Goal: Obtain resource: Download file/media

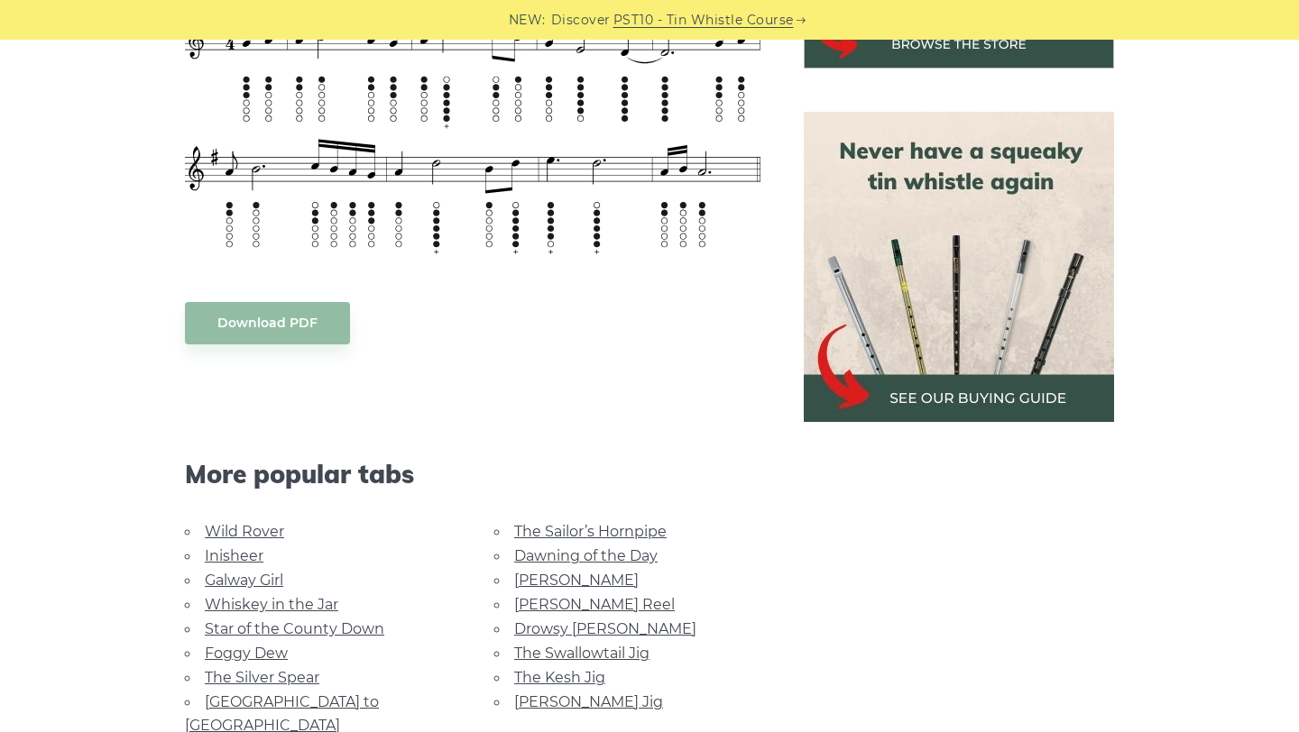
scroll to position [758, 0]
click at [276, 325] on body "NEW: Discover PST10 - Tin Whistle Course Lessons Fingering Charts Tabs & Notes …" at bounding box center [649, 618] width 1299 height 2752
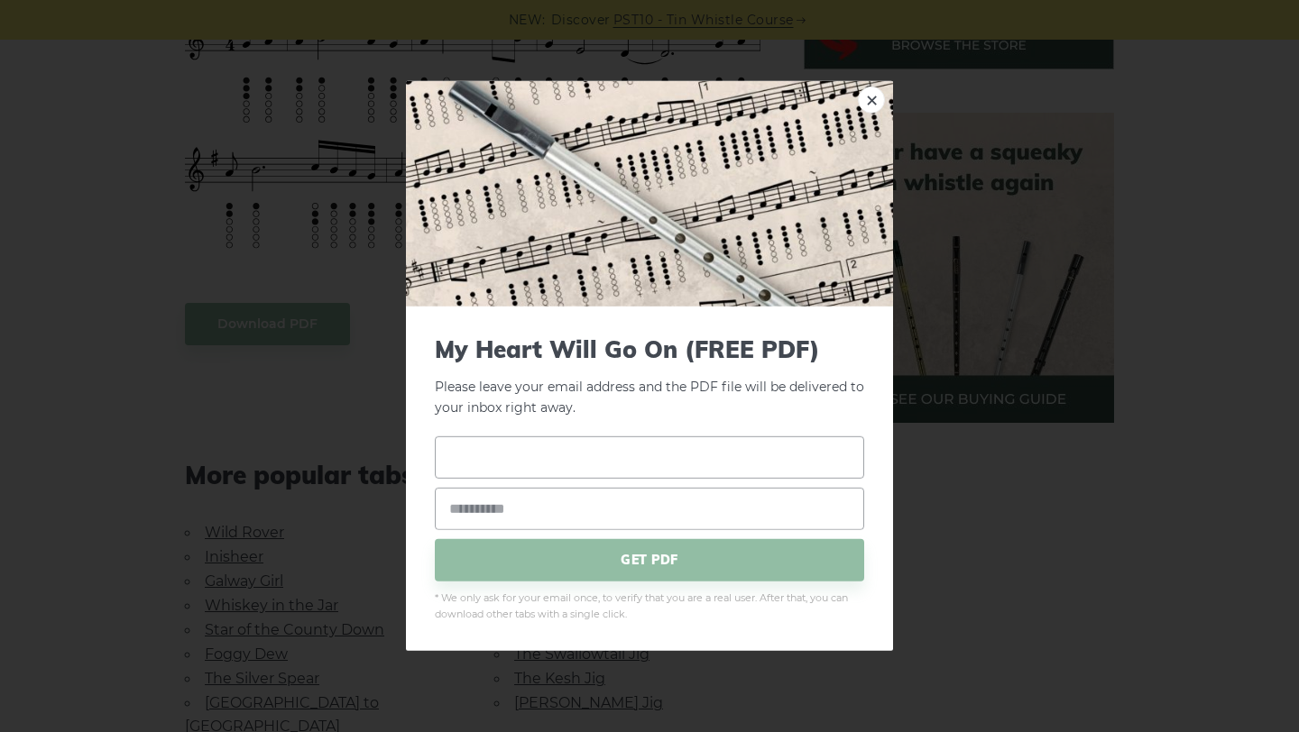
click at [535, 466] on input "text" at bounding box center [649, 457] width 429 height 42
type input "****"
click at [522, 504] on input "email" at bounding box center [649, 508] width 429 height 42
type input "**********"
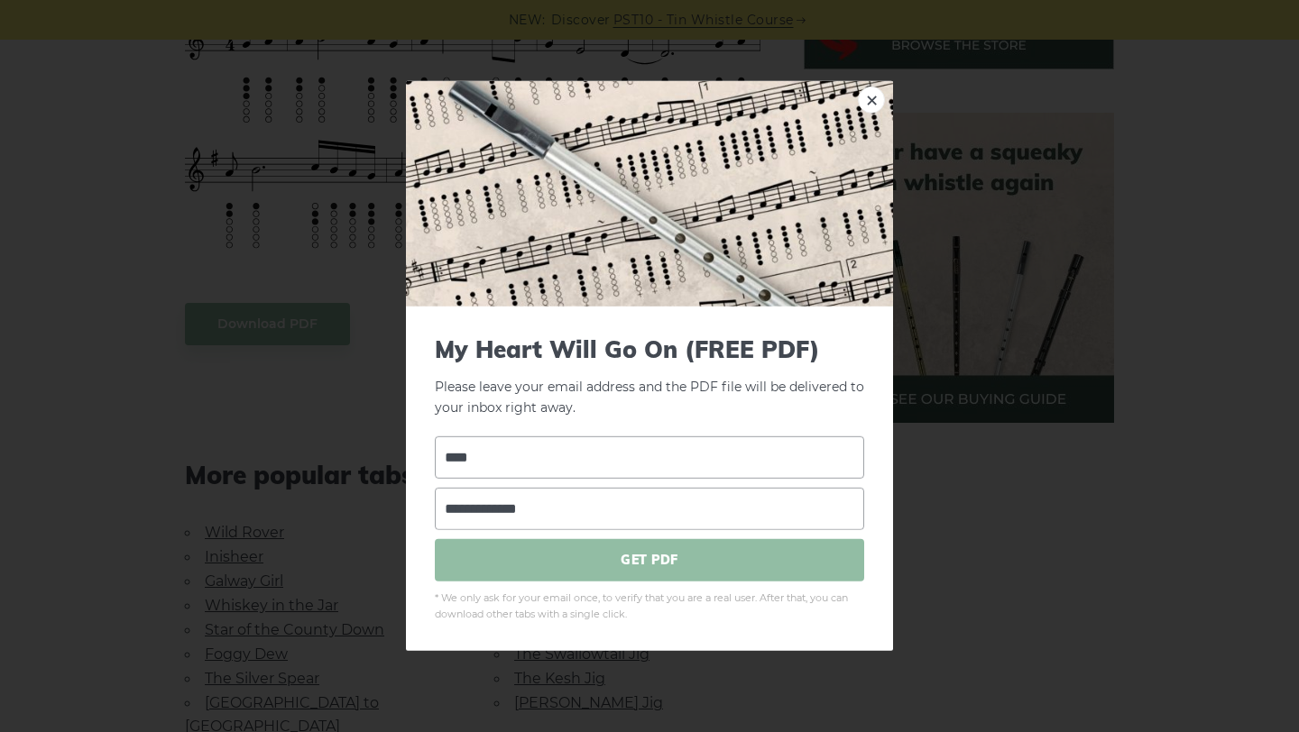
click at [667, 575] on span "GET PDF" at bounding box center [649, 560] width 429 height 42
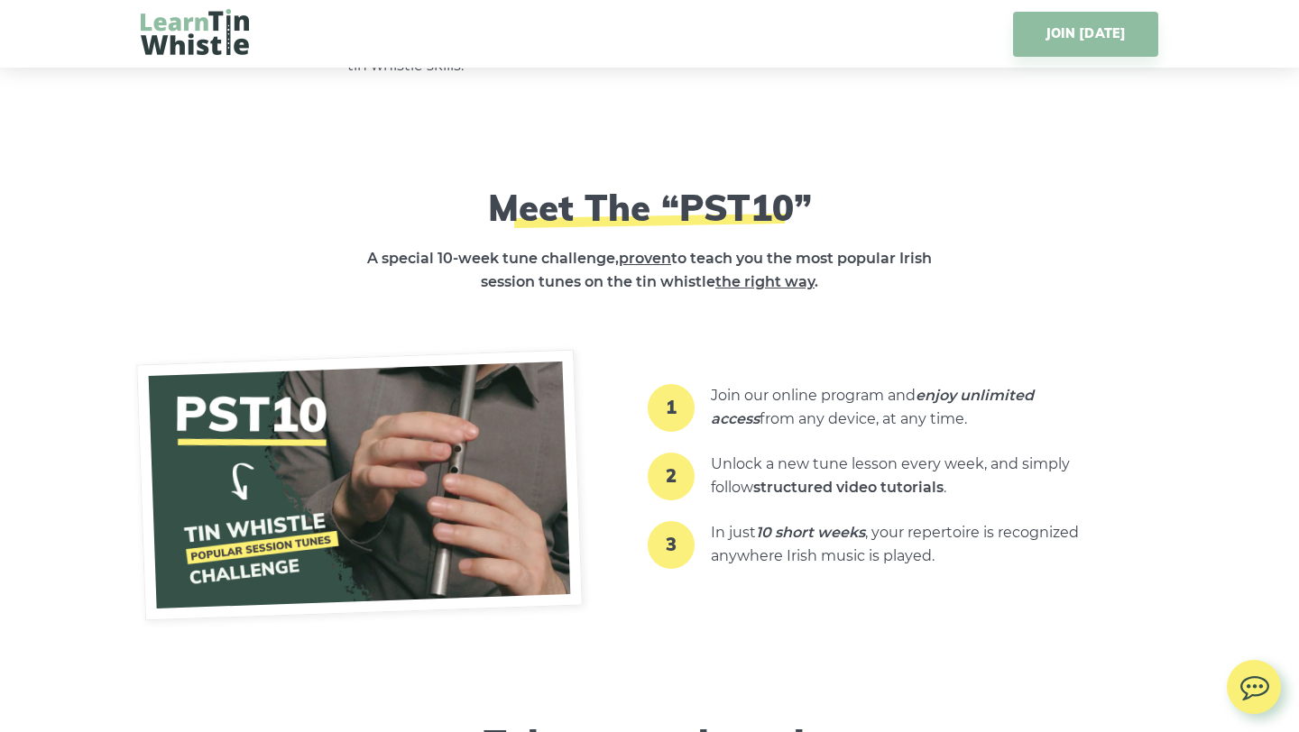
scroll to position [2670, 0]
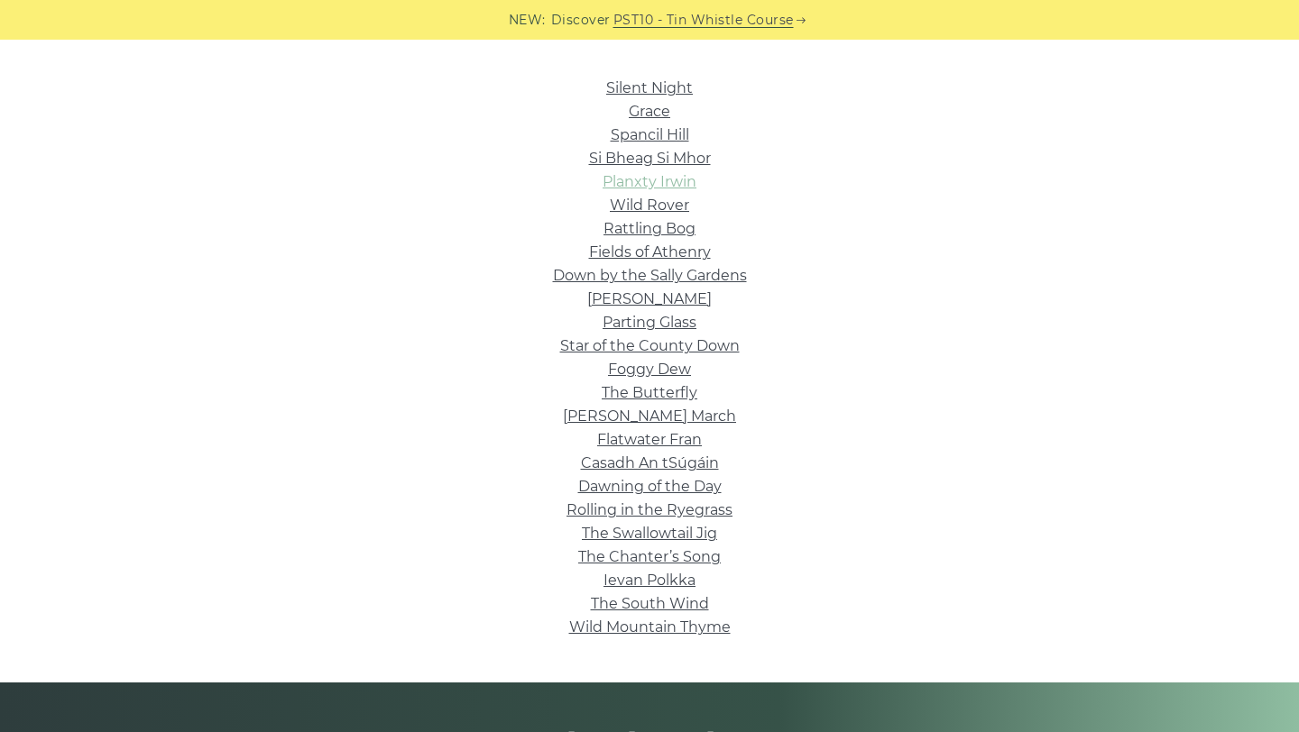
scroll to position [441, 0]
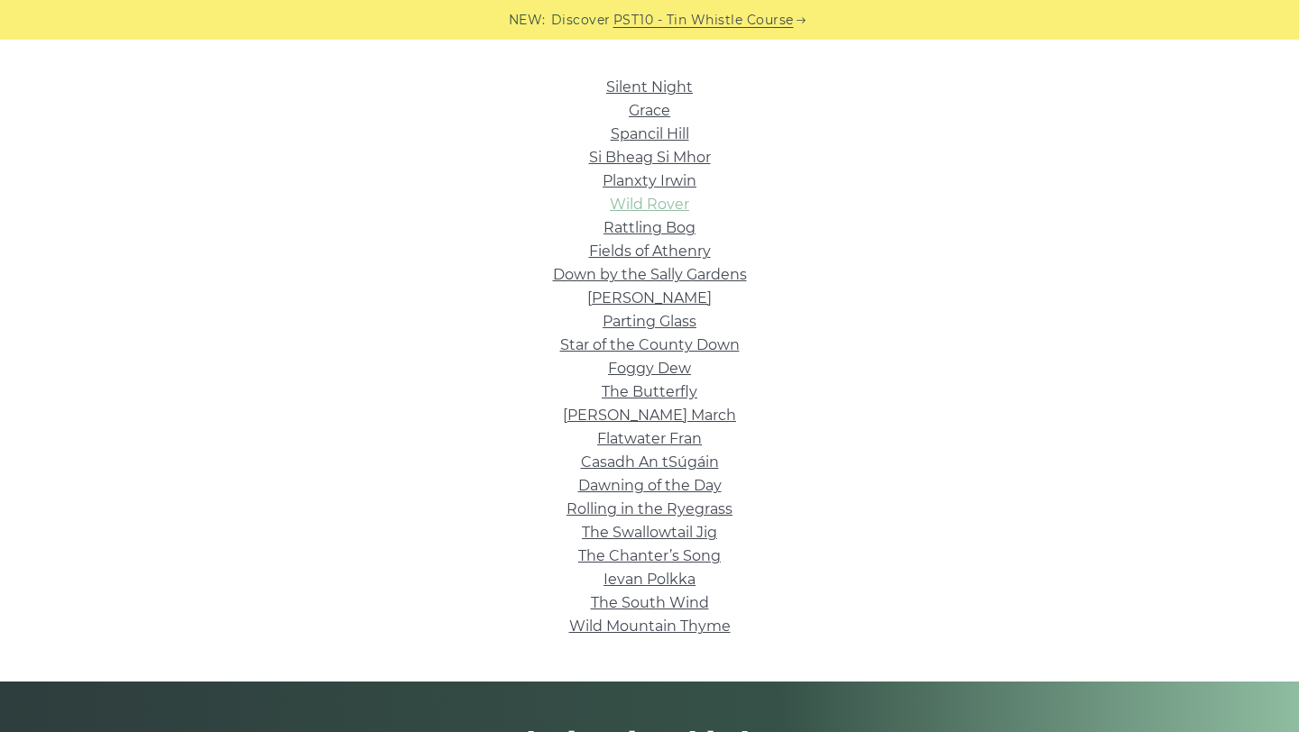
click at [665, 206] on link "Wild Rover" at bounding box center [649, 204] width 79 height 17
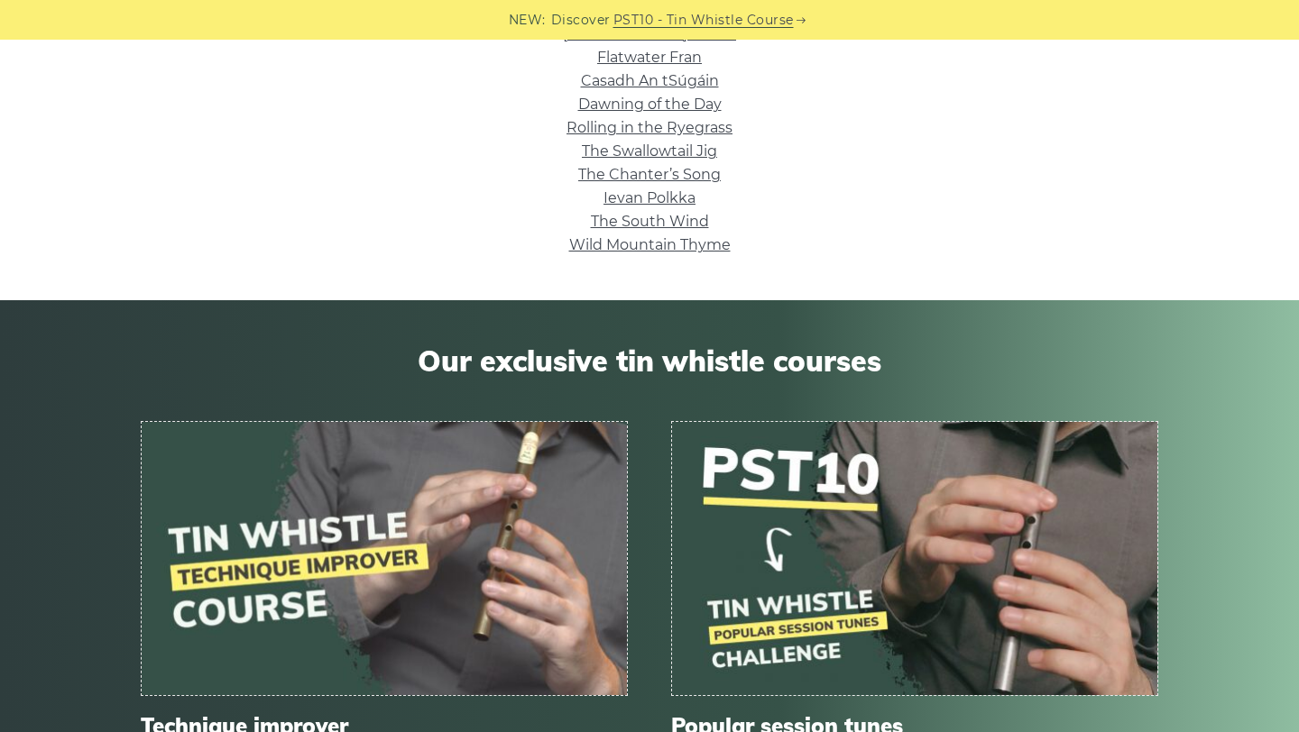
scroll to position [834, 0]
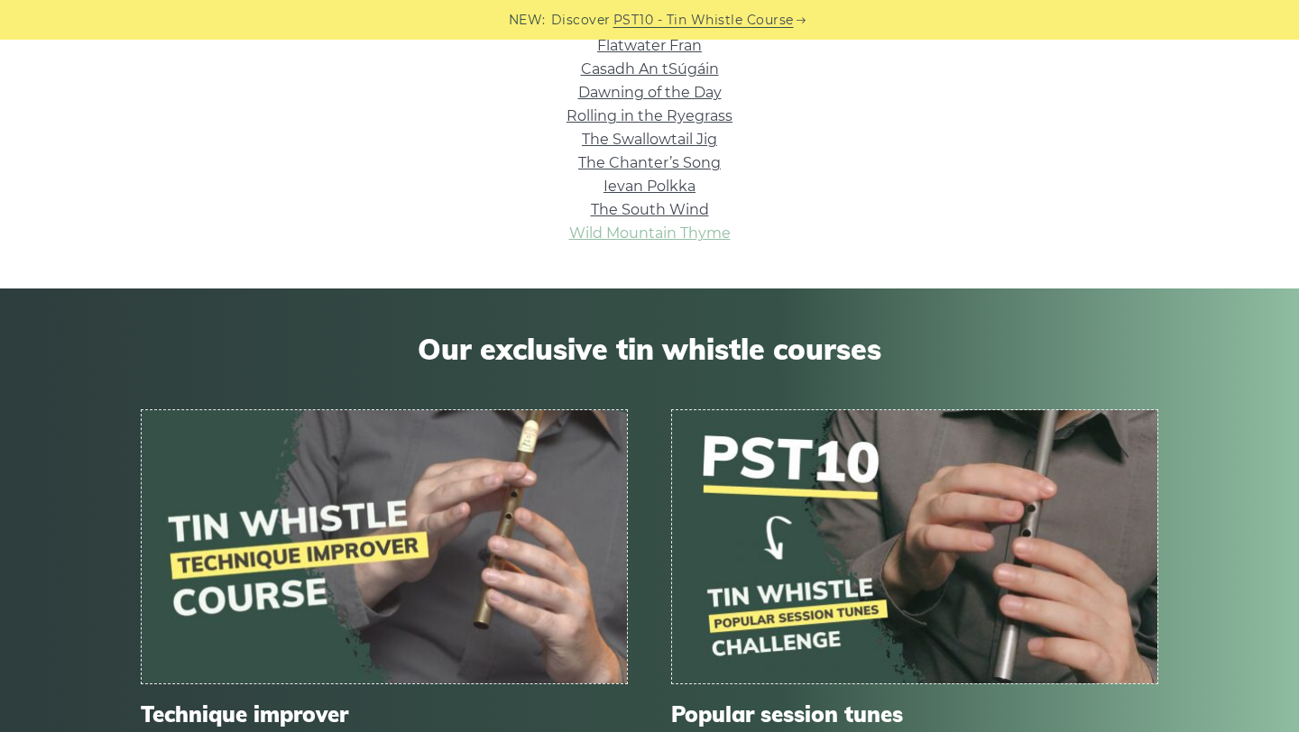
click at [677, 226] on link "Wild Mountain Thyme" at bounding box center [649, 233] width 161 height 17
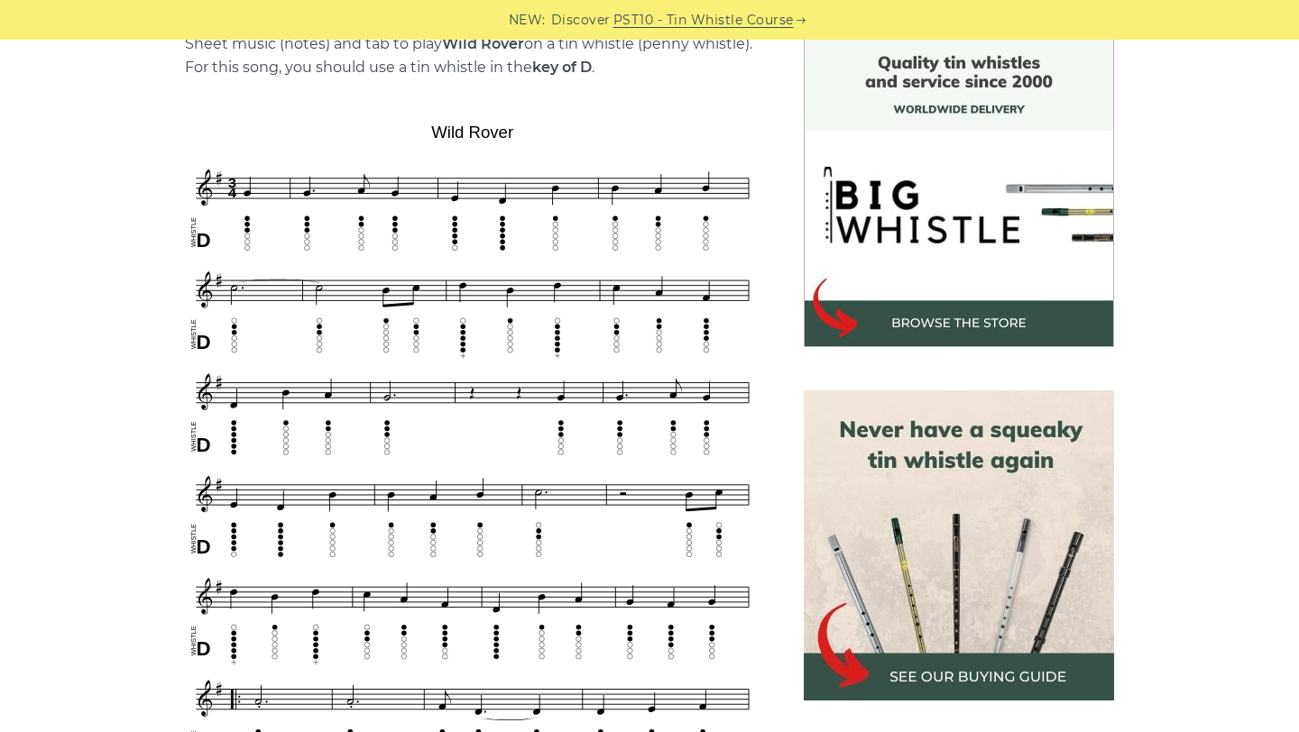
scroll to position [483, 0]
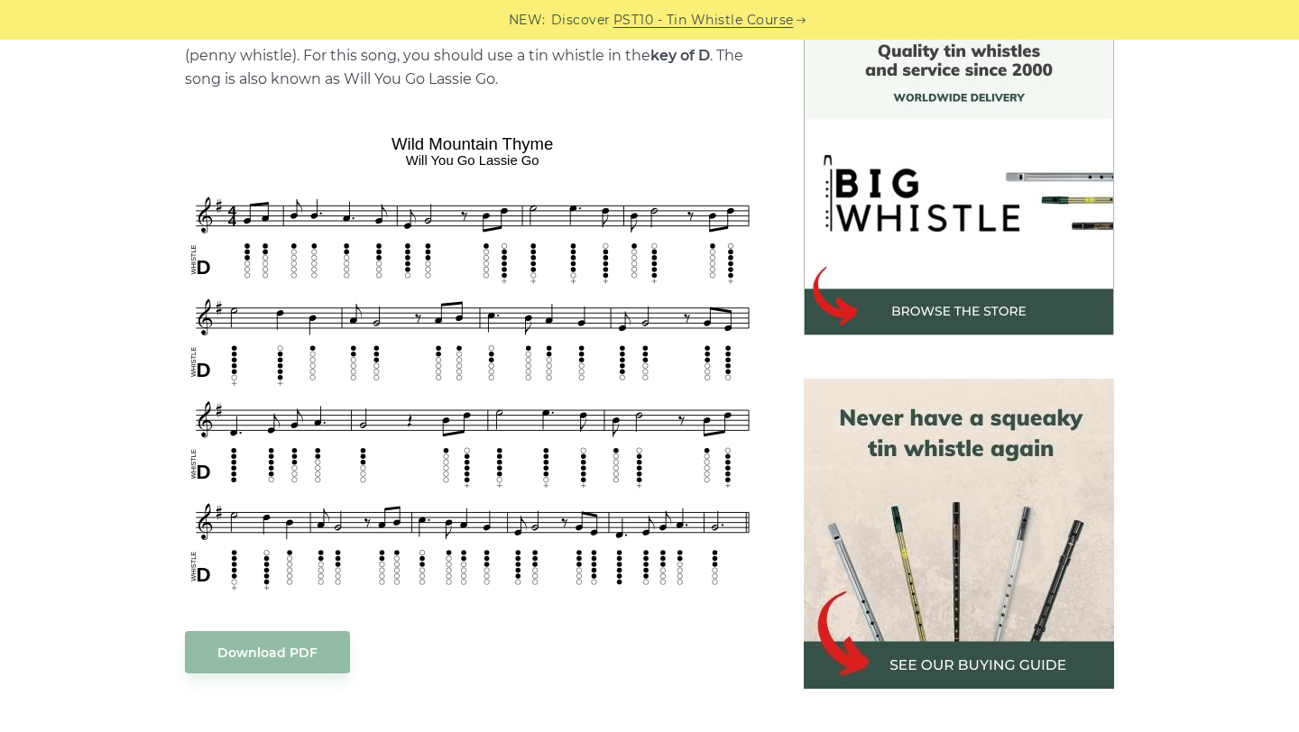
scroll to position [500, 0]
